Goal: Find specific page/section: Find specific page/section

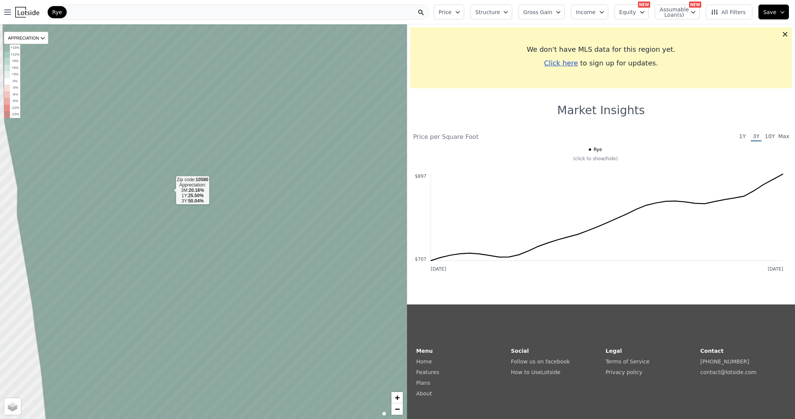
click at [171, 191] on icon at bounding box center [225, 221] width 445 height 475
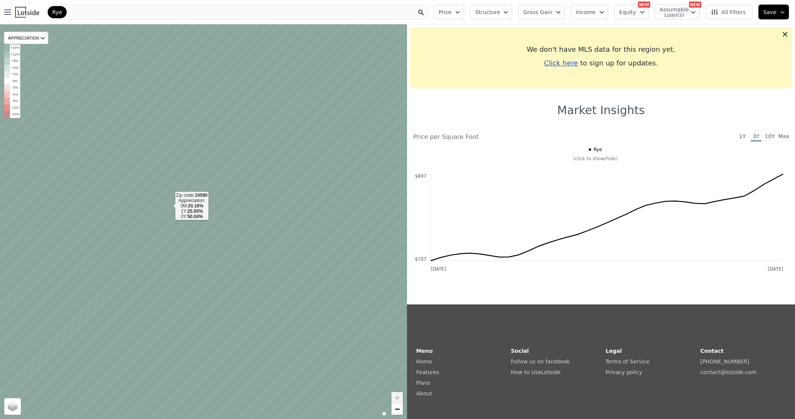
click at [169, 207] on icon at bounding box center [203, 221] width 489 height 475
click at [143, 189] on icon at bounding box center [203, 221] width 489 height 475
click at [152, 189] on icon at bounding box center [203, 221] width 489 height 475
click at [14, 407] on span "Satellite" at bounding box center [22, 409] width 18 height 6
click at [13, 407] on input "Satellite" at bounding box center [9, 410] width 6 height 6
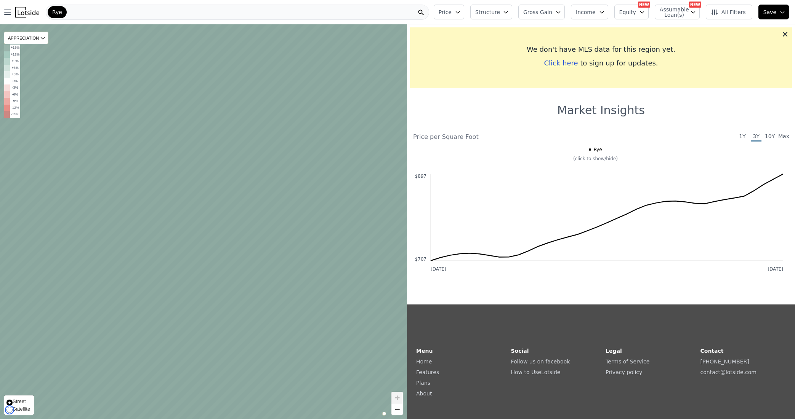
radio input "true"
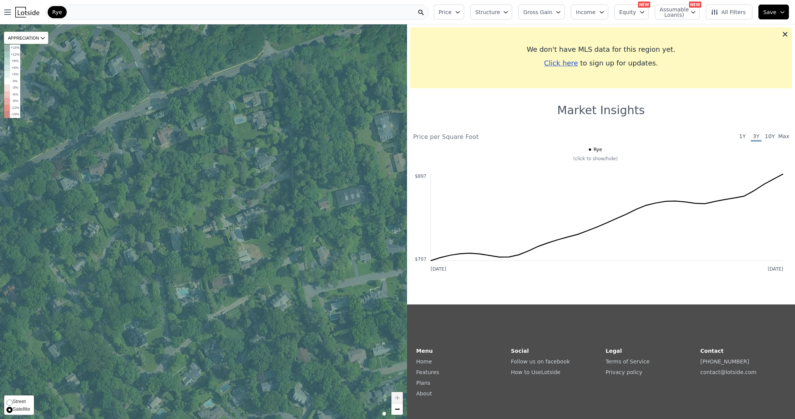
click at [13, 400] on span "Street" at bounding box center [19, 402] width 13 height 6
click at [13, 400] on input "Street" at bounding box center [9, 403] width 6 height 6
radio input "true"
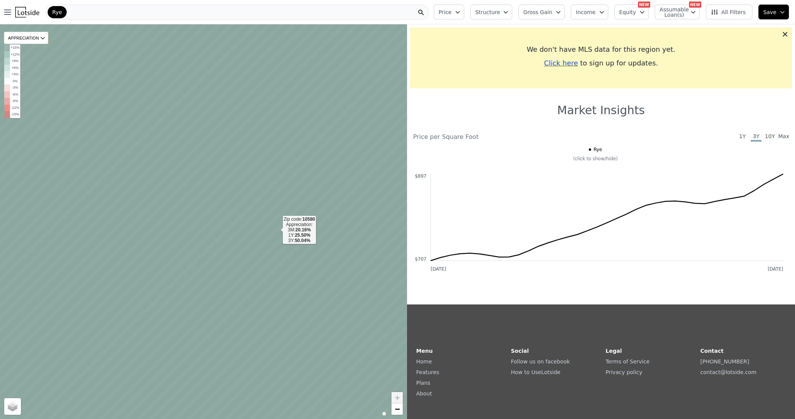
click at [277, 231] on icon at bounding box center [203, 221] width 489 height 475
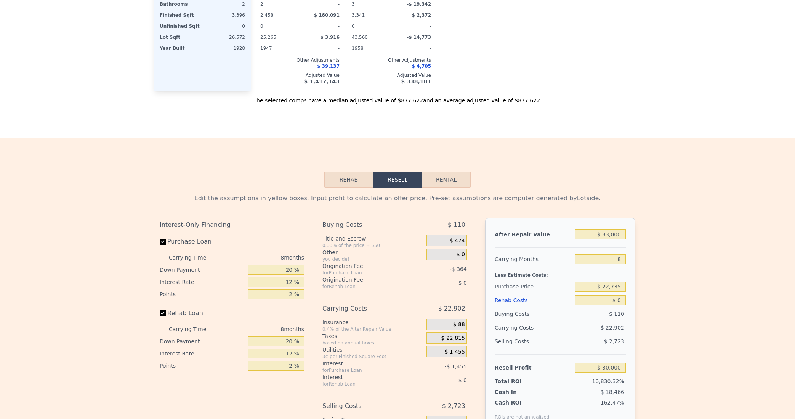
scroll to position [26, 0]
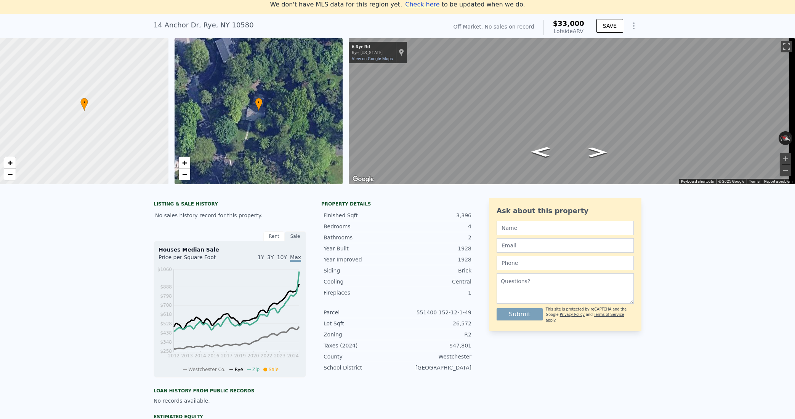
click at [117, 274] on div "LISTING & SALE HISTORY No sales history record for this property. Rent Sale Ren…" at bounding box center [397, 364] width 795 height 344
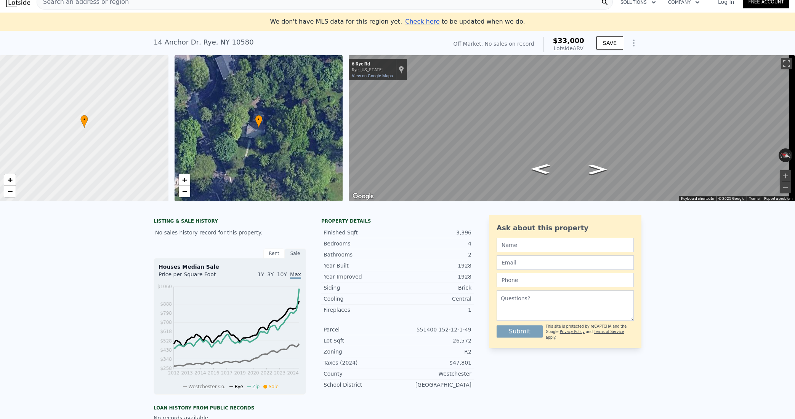
scroll to position [0, 0]
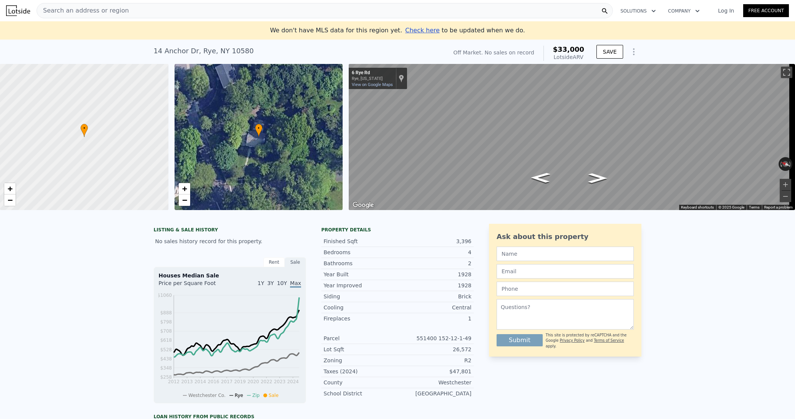
click at [72, 8] on span "Search an address or region" at bounding box center [83, 10] width 92 height 9
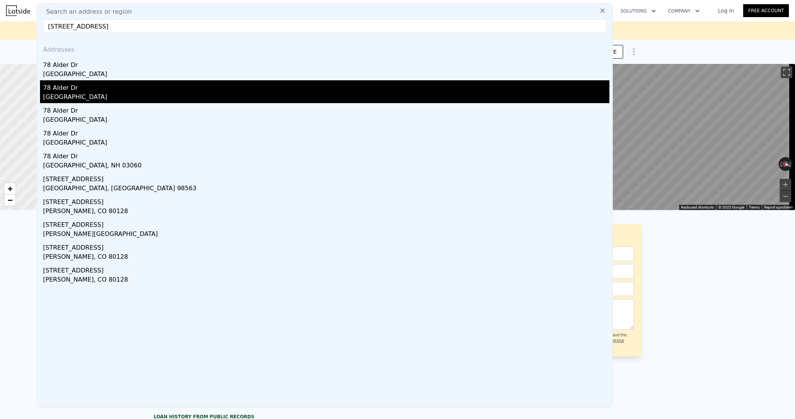
type input "[STREET_ADDRESS]"
click at [77, 94] on div "Briarcliff Manor, NY 10510" at bounding box center [326, 98] width 566 height 11
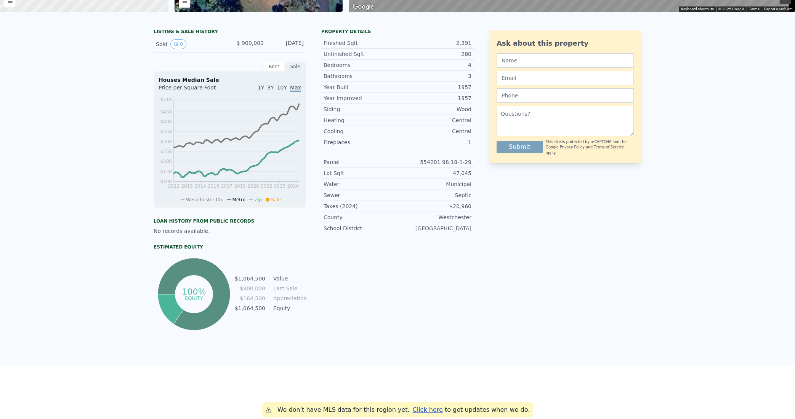
scroll to position [9, 0]
